Goal: Task Accomplishment & Management: Manage account settings

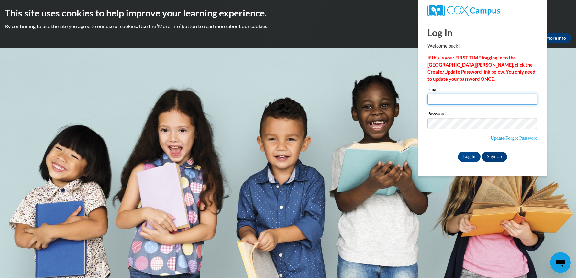
type input "kschoemer@sasd.net"
click at [466, 156] on input "Log In" at bounding box center [469, 157] width 23 height 10
click at [468, 153] on input "Log In" at bounding box center [469, 157] width 23 height 10
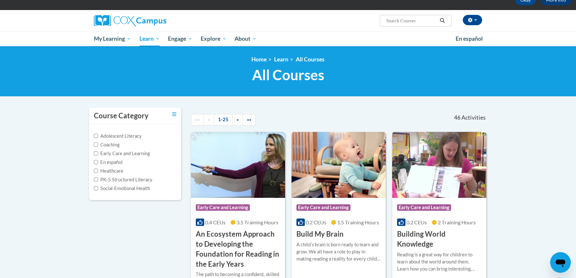
scroll to position [38, 0]
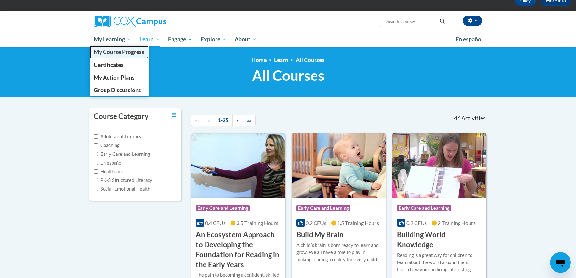
click at [118, 51] on span "My Course Progress" at bounding box center [119, 52] width 51 height 7
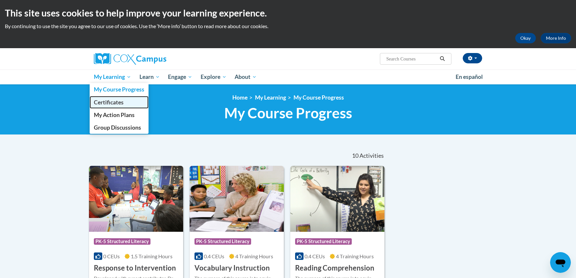
click at [110, 101] on span "Certificates" at bounding box center [109, 102] width 30 height 7
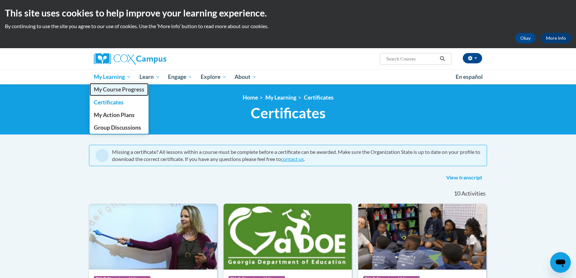
click at [115, 89] on span "My Course Progress" at bounding box center [119, 89] width 51 height 7
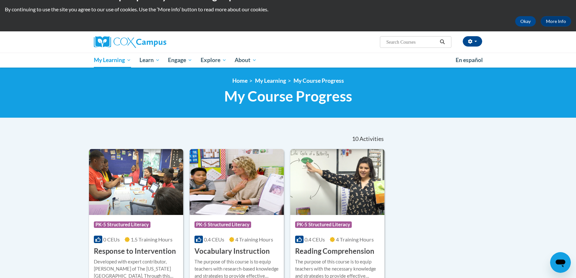
scroll to position [16, 0]
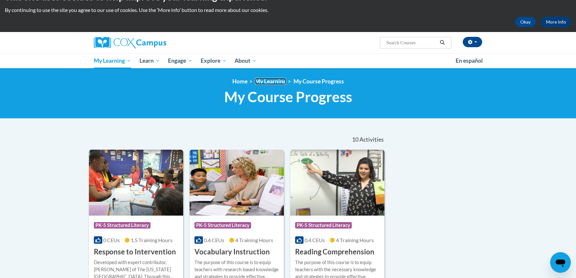
click at [269, 84] on link "My Learning" at bounding box center [270, 81] width 31 height 7
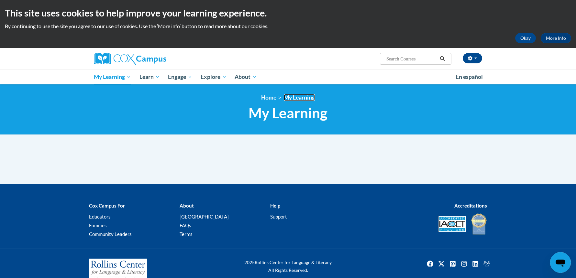
click at [300, 97] on link "My Learning" at bounding box center [299, 97] width 31 height 7
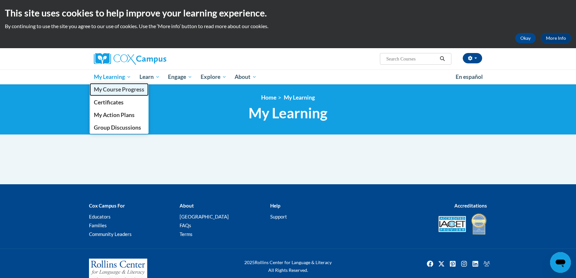
click at [108, 91] on span "My Course Progress" at bounding box center [119, 89] width 51 height 7
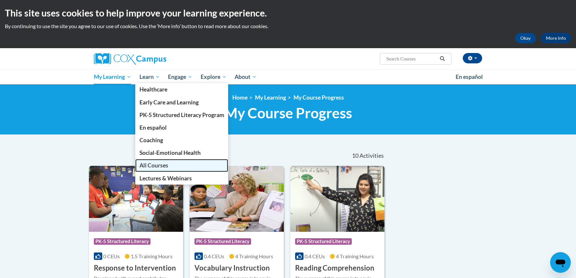
click at [156, 163] on span "All Courses" at bounding box center [154, 165] width 29 height 7
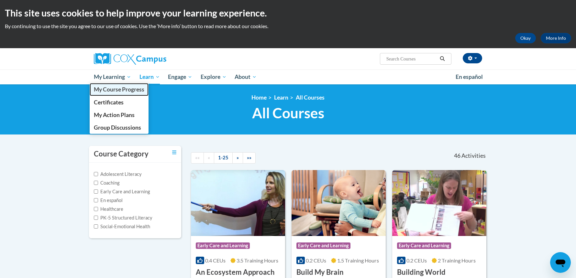
click at [112, 90] on span "My Course Progress" at bounding box center [119, 89] width 51 height 7
